Goal: Information Seeking & Learning: Understand process/instructions

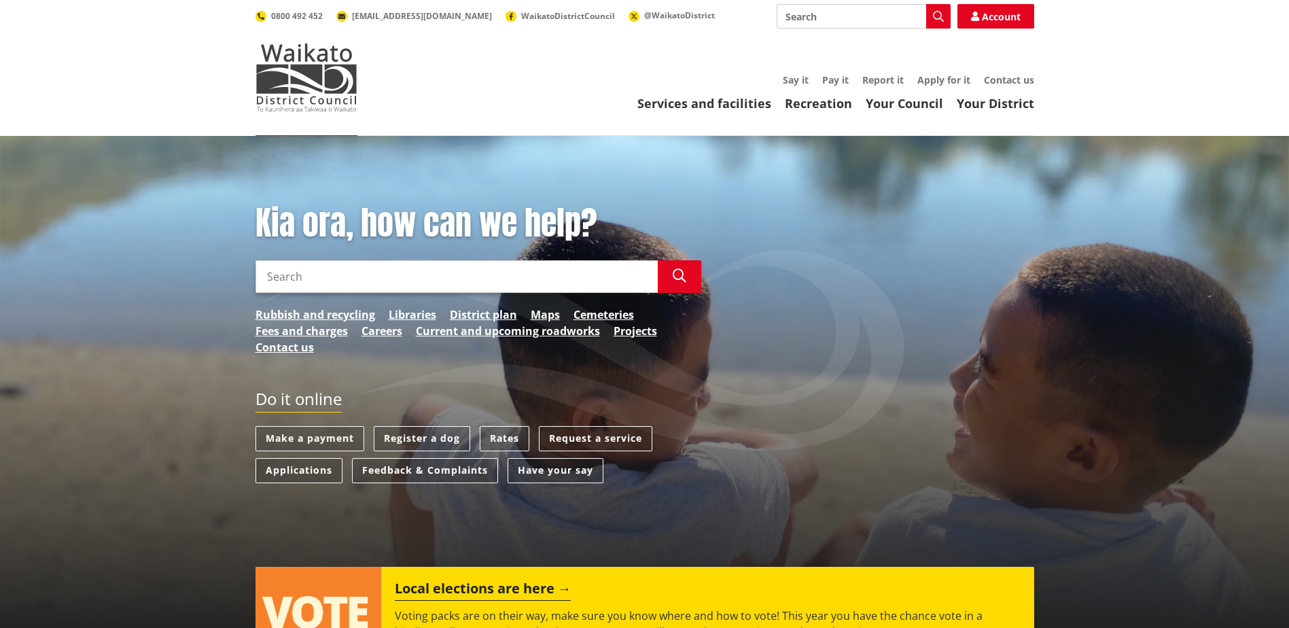
click at [444, 278] on input "Search" at bounding box center [456, 276] width 402 height 33
type input "wheelie bin"
click at [671, 268] on button "Search" at bounding box center [679, 276] width 43 height 33
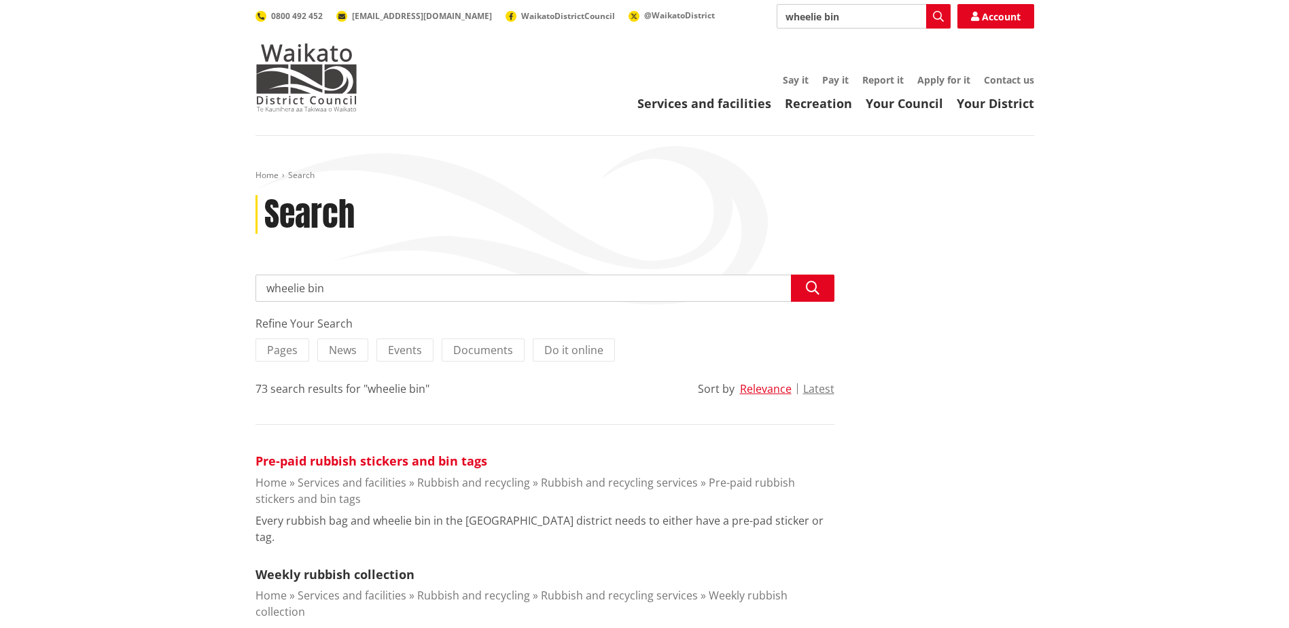
click at [375, 466] on link "Pre-paid rubbish stickers and bin tags" at bounding box center [371, 460] width 232 height 16
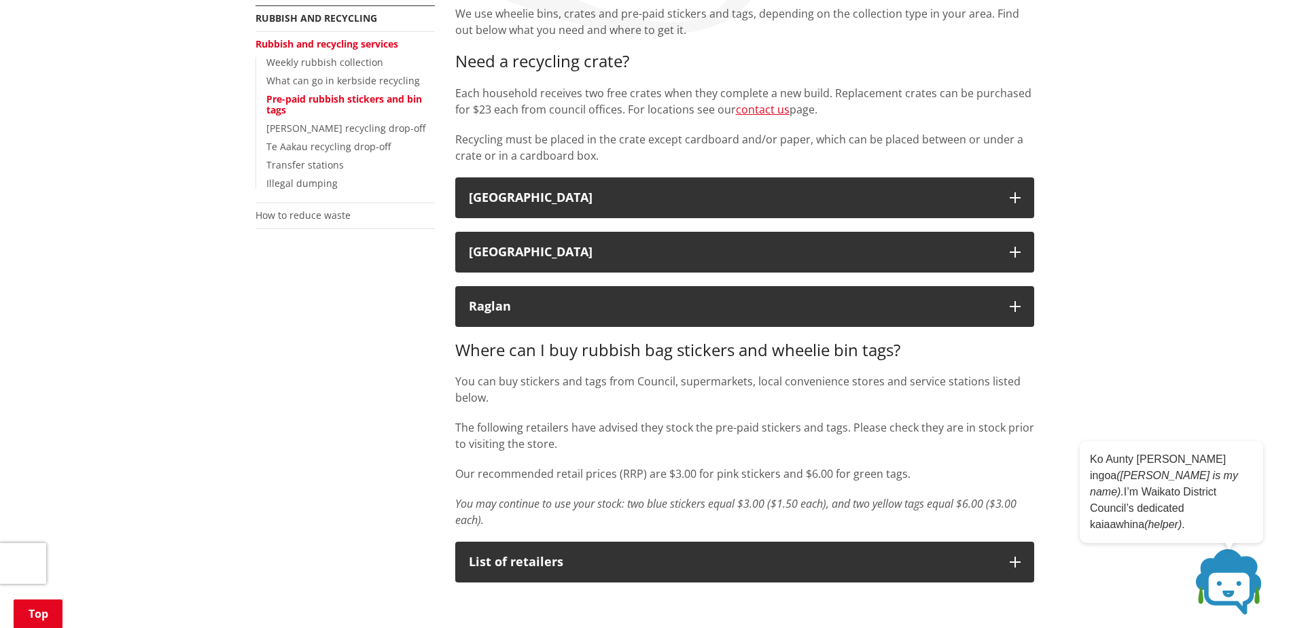
scroll to position [272, 0]
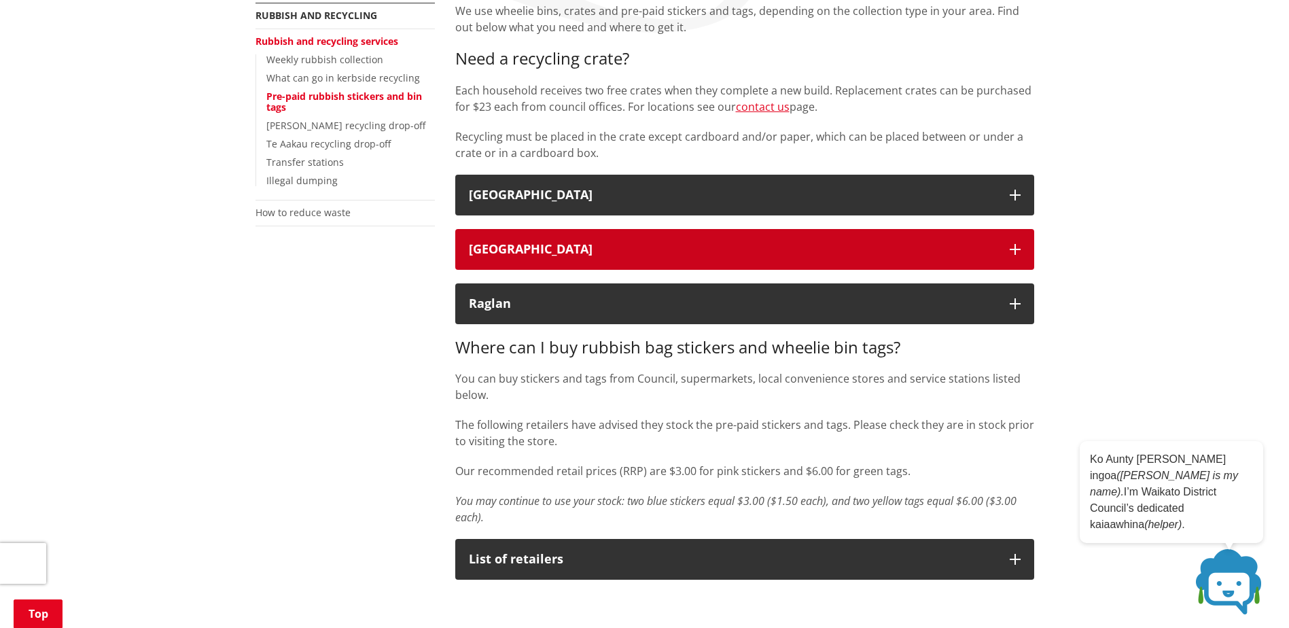
click at [756, 243] on div "[GEOGRAPHIC_DATA]" at bounding box center [732, 250] width 527 height 14
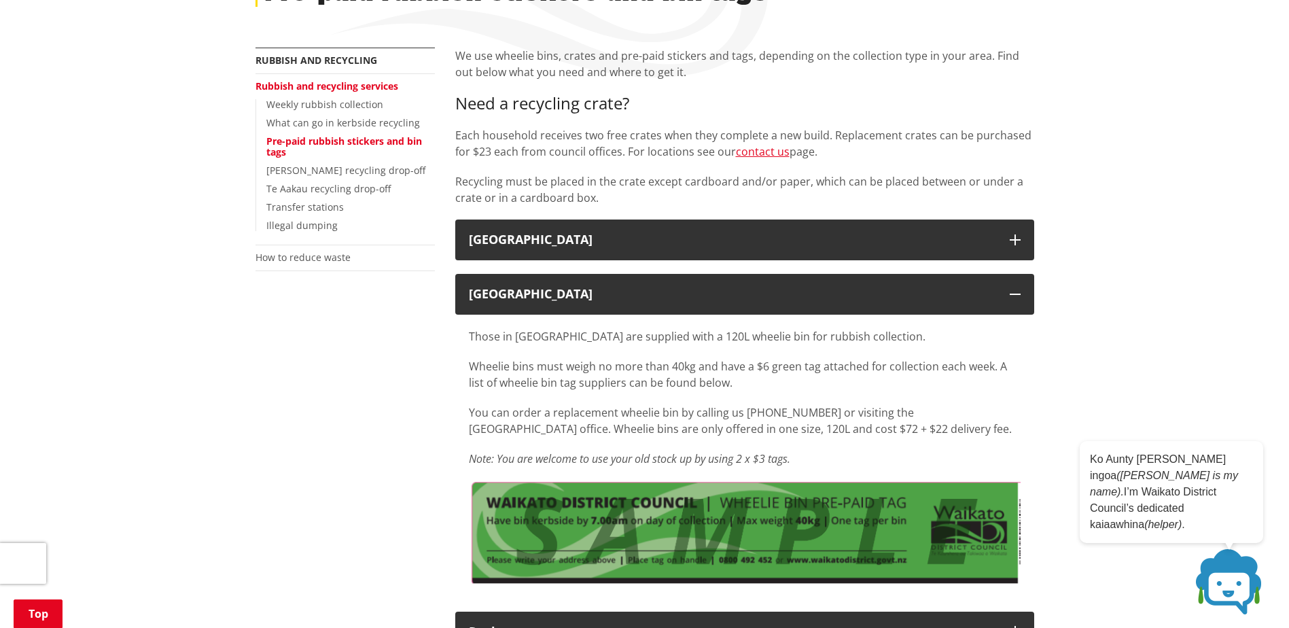
scroll to position [204, 0]
